Goal: Task Accomplishment & Management: Complete application form

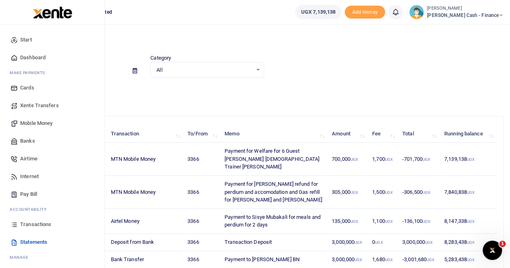
click at [35, 123] on span "Mobile Money" at bounding box center [36, 123] width 32 height 8
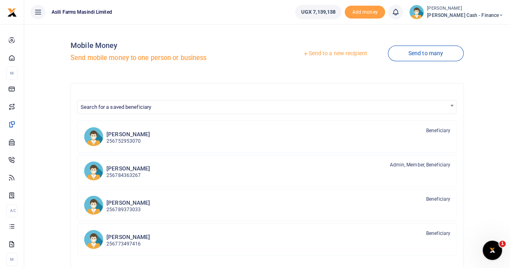
click at [328, 53] on link "Send to a new recipient" at bounding box center [334, 53] width 105 height 15
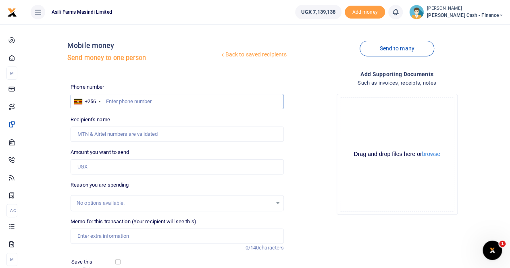
click at [126, 100] on input "text" at bounding box center [177, 101] width 213 height 15
paste input "0392828132"
type input "0392828132"
type input "Mubakali Sisye"
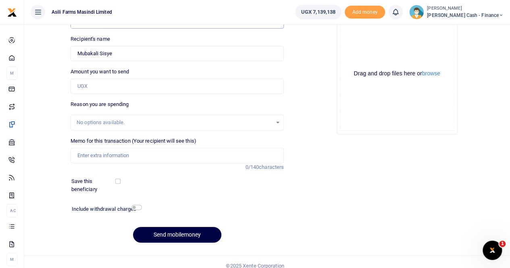
type input "0392828132"
click at [106, 156] on input "Memo for this transaction (Your recipient will see this)" at bounding box center [177, 155] width 213 height 15
drag, startPoint x: 122, startPoint y: 52, endPoint x: 69, endPoint y: 53, distance: 53.2
click at [69, 53] on div "Recipient's name Found Name is required." at bounding box center [177, 48] width 220 height 26
click at [111, 157] on input "Payment to" at bounding box center [177, 155] width 213 height 15
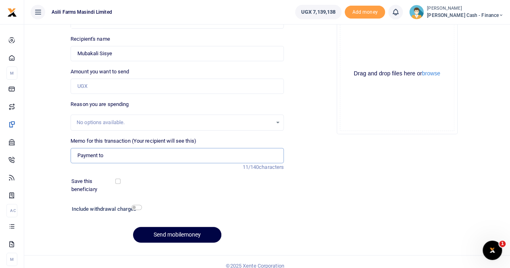
paste input "Mubakali Sisye"
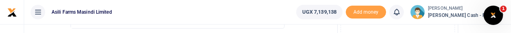
scroll to position [0, 16]
type input "Payment to Mubakali Sisye for perdium and accomodation when bringing visitors t…"
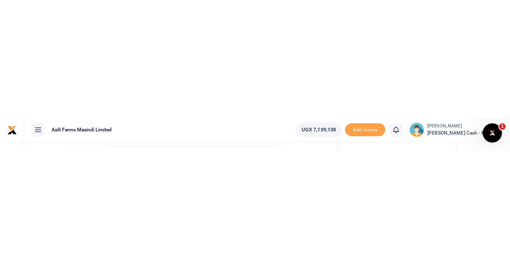
scroll to position [0, 0]
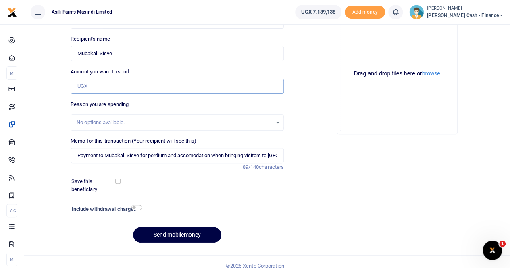
click at [91, 85] on input "Amount you want to send" at bounding box center [177, 86] width 213 height 15
paste input "80,000"
type input "80,000"
click at [277, 155] on input "Payment to Mubakali Sisye for perdium and accomodation when bringing visitors t…" at bounding box center [177, 155] width 213 height 15
click at [278, 155] on input "Payment to Mubakali Sisye for perdium and accomodation when bringing visitors t…" at bounding box center [177, 155] width 213 height 15
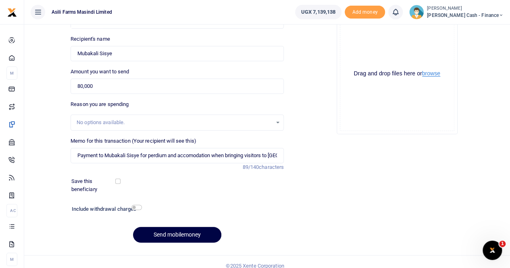
click at [434, 75] on button "browse" at bounding box center [431, 74] width 18 height 6
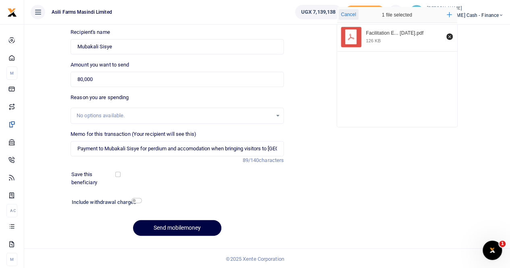
scroll to position [88, 0]
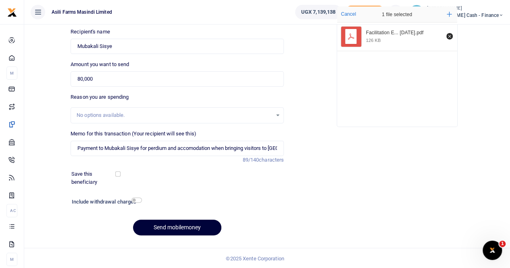
click at [169, 224] on button "Send mobilemoney" at bounding box center [177, 228] width 88 height 16
click at [123, 51] on input "Found" at bounding box center [177, 46] width 213 height 15
click at [76, 46] on input "Found" at bounding box center [177, 46] width 213 height 15
click at [163, 224] on button "Send mobilemoney" at bounding box center [177, 228] width 88 height 16
click at [115, 42] on input "Found" at bounding box center [177, 46] width 213 height 15
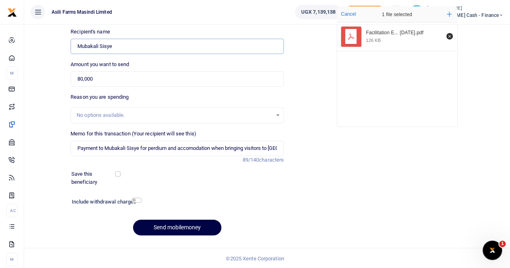
scroll to position [0, 0]
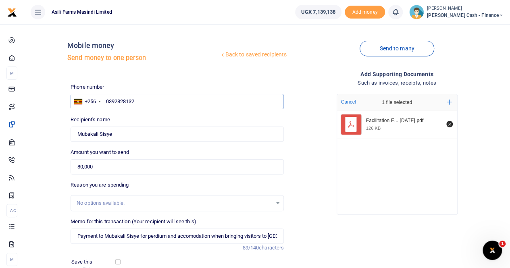
click at [147, 101] on input "0392828132" at bounding box center [177, 101] width 213 height 15
click at [105, 100] on input "0392828132" at bounding box center [177, 101] width 213 height 15
click at [144, 103] on input "0392828132" at bounding box center [177, 101] width 213 height 15
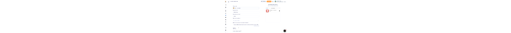
scroll to position [88, 0]
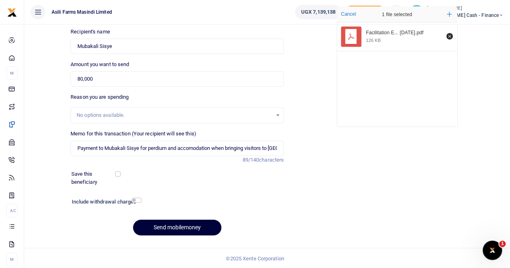
type input "0392828132"
click at [162, 227] on button "Send mobilemoney" at bounding box center [177, 228] width 88 height 16
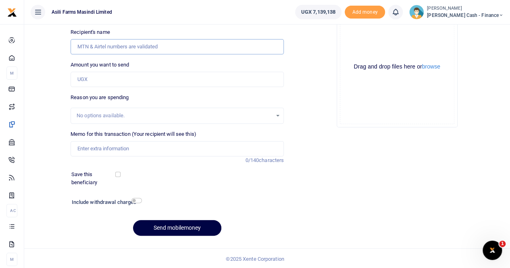
click at [89, 33] on input "Recipient's name" at bounding box center [177, 46] width 213 height 15
paste input "0772446572"
click at [78, 33] on input "0772446572" at bounding box center [177, 46] width 213 height 15
click at [124, 33] on input "0772446572" at bounding box center [177, 46] width 213 height 15
type input "0772446572"
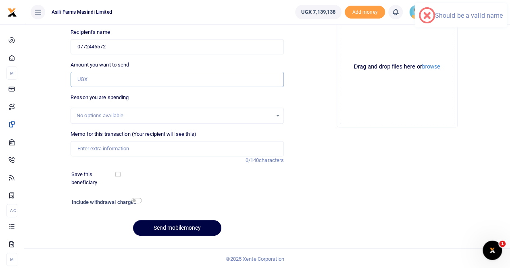
click at [89, 33] on input "Amount you want to send" at bounding box center [177, 79] width 213 height 15
drag, startPoint x: 124, startPoint y: 48, endPoint x: 51, endPoint y: 49, distance: 73.4
click at [51, 33] on div "Back to saved recipients Mobile money Send money to one person Send to many Pho…" at bounding box center [266, 92] width 479 height 299
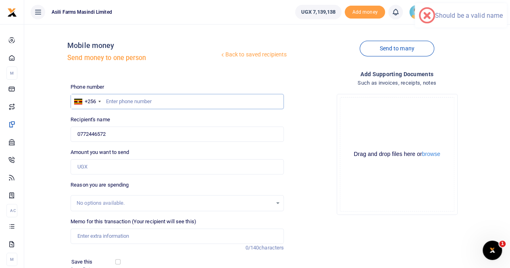
click at [113, 33] on input "text" at bounding box center [177, 101] width 213 height 15
paste input "0772446572"
type input "0772446572"
drag, startPoint x: 117, startPoint y: 133, endPoint x: 77, endPoint y: 141, distance: 40.2
click at [77, 33] on input "0772446572" at bounding box center [177, 134] width 213 height 15
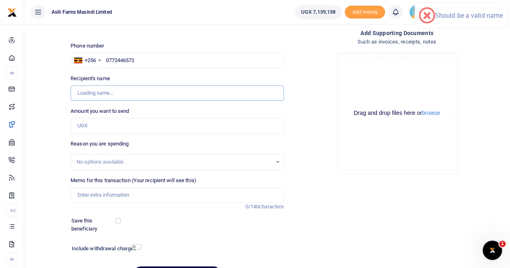
scroll to position [81, 0]
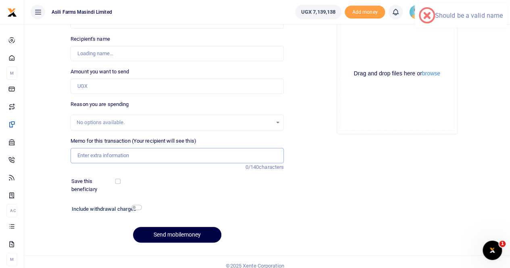
click at [93, 33] on input "Memo for this transaction (Your recipient will see this)" at bounding box center [177, 155] width 213 height 15
click at [127, 33] on input "Recipient's name" at bounding box center [177, 53] width 213 height 15
click at [105, 33] on input "Payment for" at bounding box center [177, 155] width 213 height 15
click at [110, 33] on input "Payment for" at bounding box center [177, 155] width 213 height 15
type input "Payment for T"
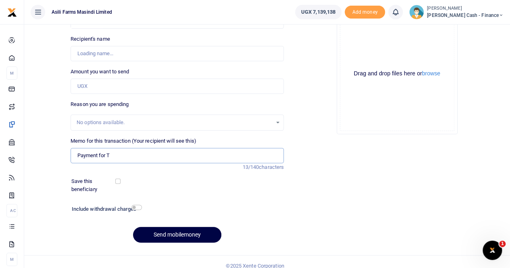
type input "Luyiga Ronald"
click at [164, 33] on input "Payment for transport from his home to" at bounding box center [177, 155] width 213 height 15
click at [144, 33] on input "Payment for transport to" at bounding box center [177, 155] width 213 height 15
type input "Payment for transport to work"
click at [108, 33] on input "Amount you want to send" at bounding box center [177, 86] width 213 height 15
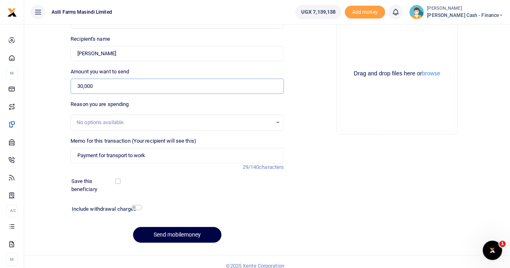
type input "30,000"
click at [172, 33] on input "Payment for transport to work" at bounding box center [177, 155] width 213 height 15
click at [431, 33] on button "browse" at bounding box center [431, 74] width 18 height 6
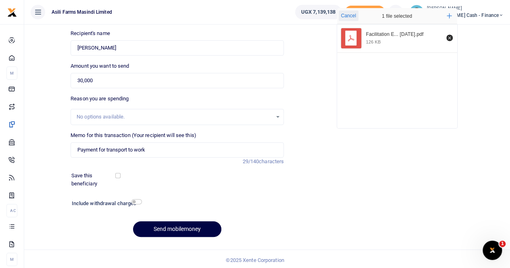
scroll to position [88, 0]
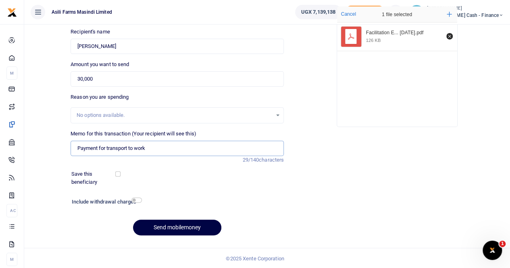
click at [156, 33] on input "Payment for transport to work" at bounding box center [177, 148] width 213 height 15
drag, startPoint x: 113, startPoint y: 46, endPoint x: 65, endPoint y: 52, distance: 48.3
click at [65, 33] on div "Back to saved recipients Mobile money Send money to one person Send to many Pho…" at bounding box center [266, 92] width 479 height 299
click at [164, 33] on input "Payment for transport to work to" at bounding box center [177, 148] width 213 height 15
paste input "Luyiga Ronald"
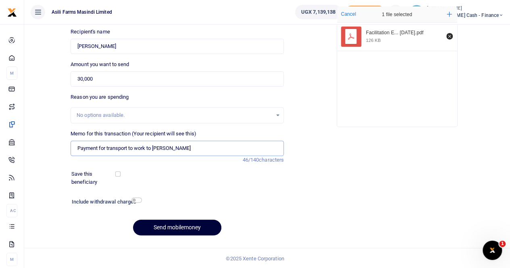
type input "Payment for transport to work to Luyiga Ronald"
click at [167, 33] on button "Send mobilemoney" at bounding box center [177, 228] width 88 height 16
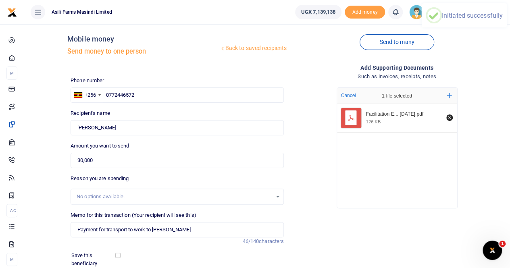
scroll to position [0, 0]
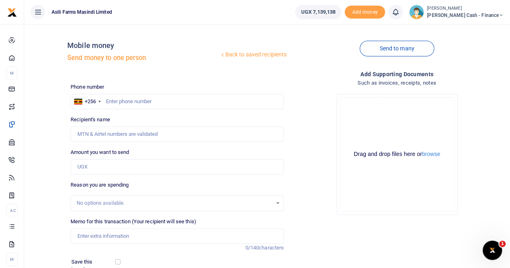
click at [472, 8] on small "[PERSON_NAME]" at bounding box center [465, 8] width 77 height 7
click at [470, 27] on link "Switch accounts" at bounding box center [446, 29] width 64 height 11
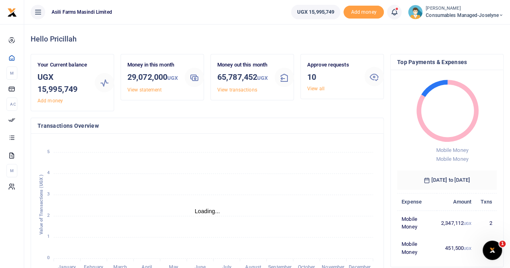
scroll to position [6, 6]
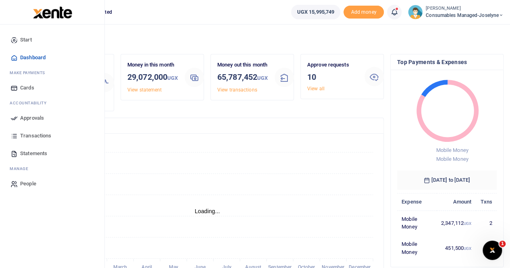
click at [33, 115] on span "Approvals" at bounding box center [32, 118] width 24 height 8
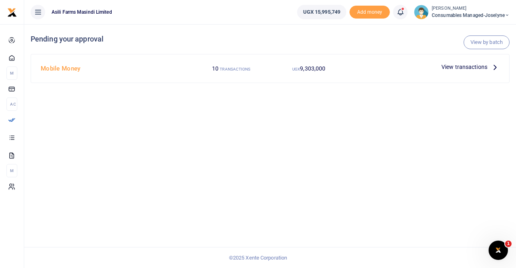
click at [469, 65] on span "View transactions" at bounding box center [464, 66] width 46 height 9
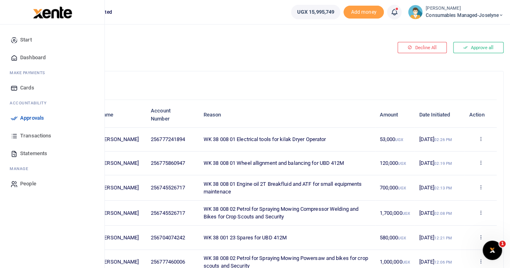
click at [30, 117] on span "Approvals" at bounding box center [32, 118] width 24 height 8
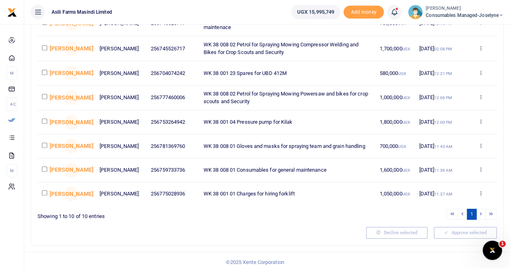
scroll to position [175, 0]
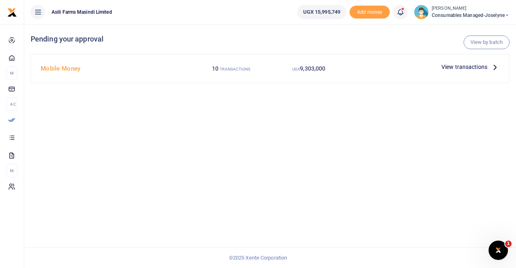
click at [467, 67] on span "View transactions" at bounding box center [464, 66] width 46 height 9
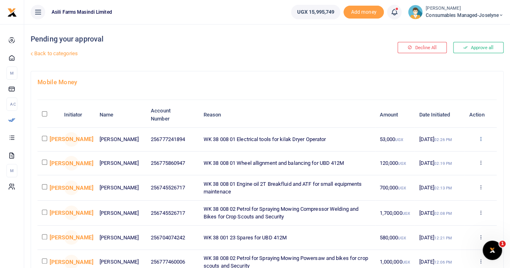
click at [480, 136] on icon at bounding box center [480, 139] width 5 height 6
click at [440, 187] on link "Details" at bounding box center [451, 188] width 64 height 11
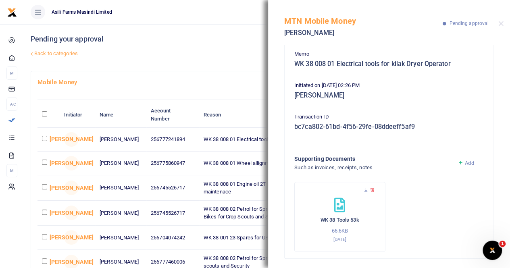
scroll to position [72, 0]
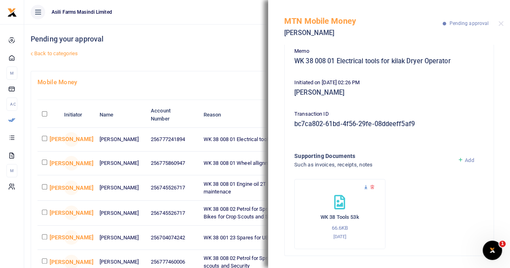
click at [364, 185] on icon at bounding box center [365, 187] width 5 height 5
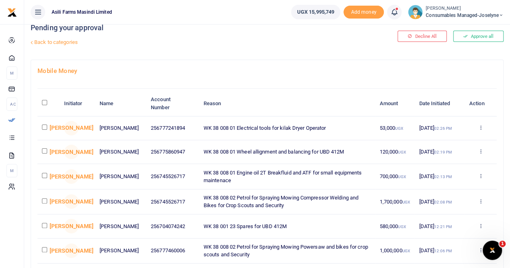
scroll to position [40, 0]
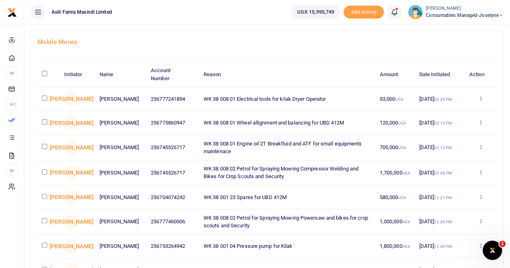
click at [480, 122] on icon at bounding box center [480, 122] width 5 height 6
click at [441, 173] on link "Details" at bounding box center [451, 173] width 64 height 11
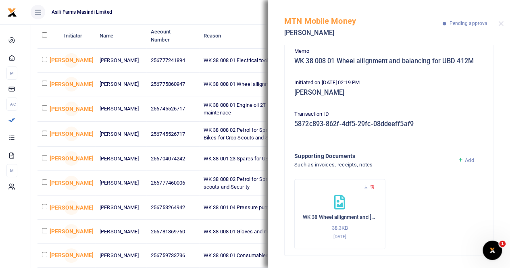
scroll to position [81, 0]
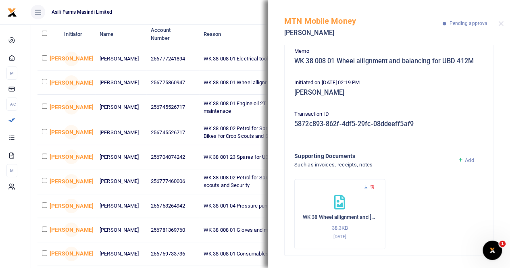
click at [364, 185] on icon at bounding box center [365, 187] width 5 height 5
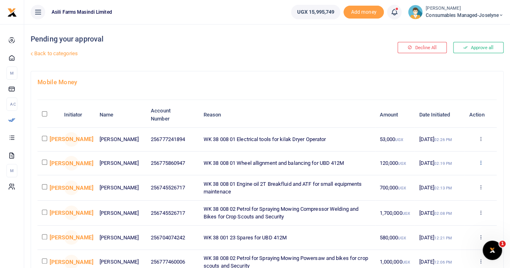
click at [481, 164] on icon at bounding box center [480, 163] width 5 height 6
click at [442, 210] on link "Details" at bounding box center [451, 213] width 64 height 11
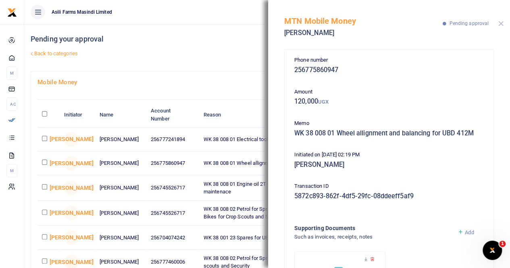
click at [503, 24] on button "Close" at bounding box center [500, 23] width 5 height 5
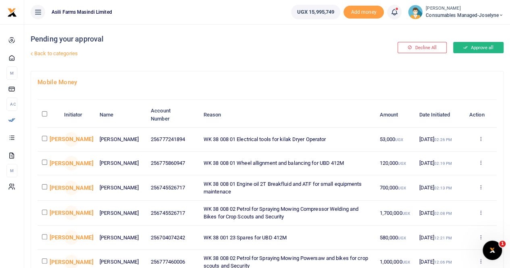
click at [480, 47] on button "Approve all" at bounding box center [478, 47] width 50 height 11
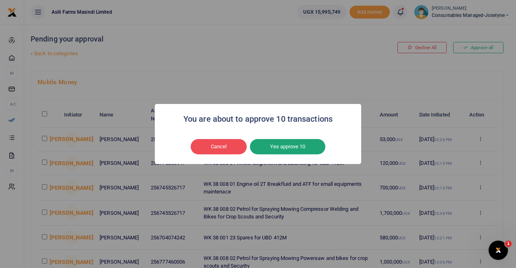
click at [292, 142] on button "Yes approve 10" at bounding box center [287, 146] width 75 height 15
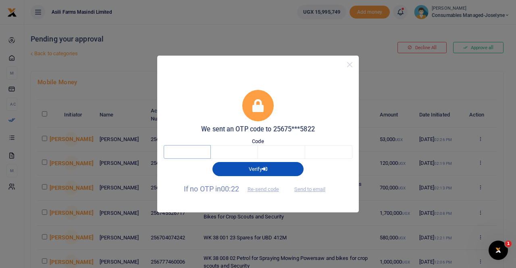
click at [189, 152] on input "text" at bounding box center [187, 152] width 47 height 14
type input "6"
type input "7"
type input "9"
type input "2"
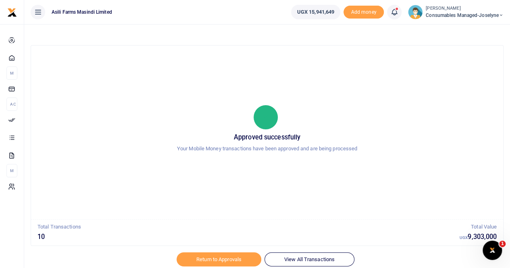
scroll to position [28, 0]
